Goal: Task Accomplishment & Management: Use online tool/utility

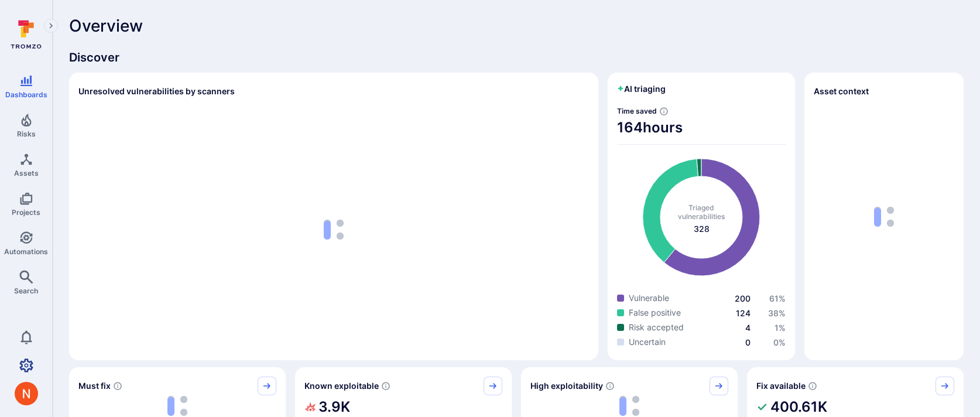
click at [28, 370] on icon "Settings" at bounding box center [26, 364] width 14 height 13
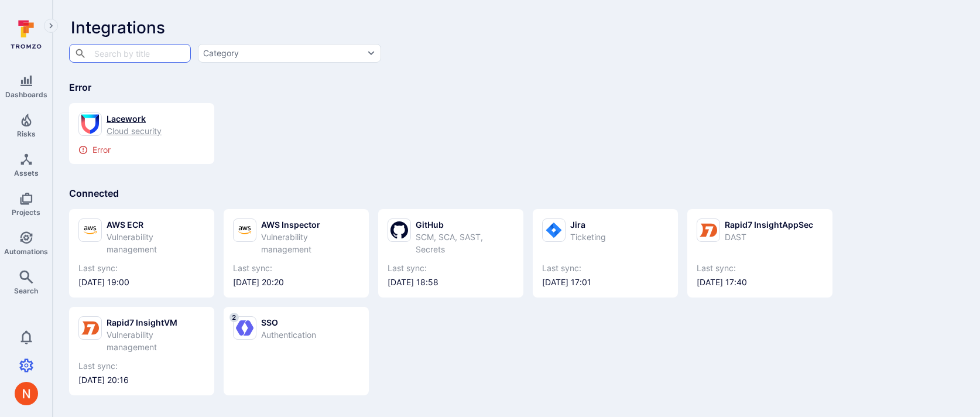
click at [155, 140] on link "Lacework Cloud security Error" at bounding box center [141, 133] width 126 height 42
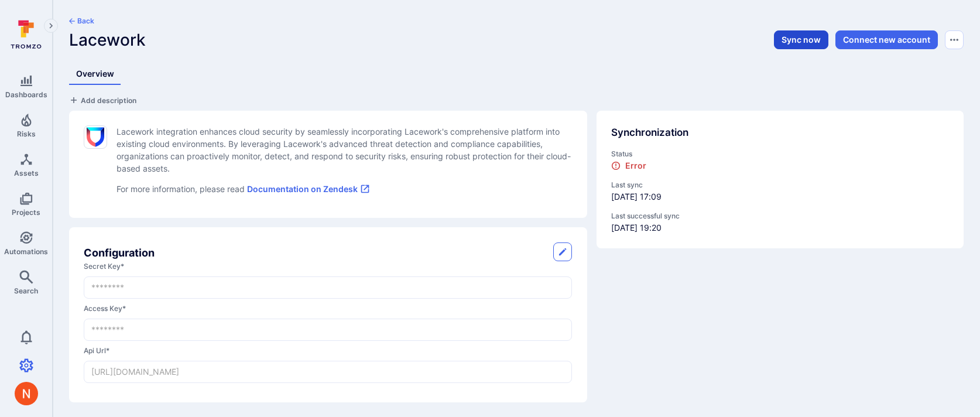
click at [811, 42] on button "Sync now" at bounding box center [801, 39] width 54 height 19
